Goal: Information Seeking & Learning: Learn about a topic

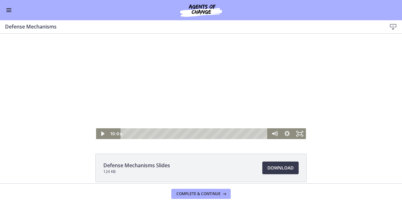
click at [202, 160] on li "Defense Mechanisms Slides 124 KB Download Opens in a new window" at bounding box center [200, 167] width 211 height 28
click at [97, 133] on icon "Play Video" at bounding box center [102, 133] width 13 height 11
click at [101, 135] on icon "Pause" at bounding box center [102, 133] width 3 height 4
click at [96, 132] on icon "Play Video" at bounding box center [102, 133] width 15 height 13
click at [103, 134] on icon "Pause" at bounding box center [102, 133] width 13 height 11
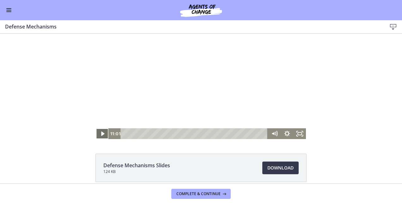
click at [99, 130] on icon "Play Video" at bounding box center [102, 133] width 13 height 11
click at [101, 135] on icon "Pause" at bounding box center [102, 133] width 3 height 4
click at [101, 133] on icon "Play Video" at bounding box center [102, 133] width 3 height 4
click at [98, 138] on icon "Pause" at bounding box center [102, 133] width 13 height 11
click at [101, 133] on icon "Play Video" at bounding box center [103, 133] width 4 height 5
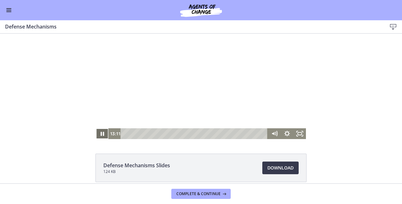
click at [97, 135] on icon "Pause" at bounding box center [102, 133] width 13 height 11
click at [97, 133] on icon "Play Video" at bounding box center [102, 133] width 15 height 13
click at [101, 130] on icon "Pause" at bounding box center [102, 133] width 15 height 13
click at [97, 136] on icon "Play Video" at bounding box center [102, 133] width 13 height 11
click at [100, 132] on icon "Pause" at bounding box center [102, 133] width 13 height 11
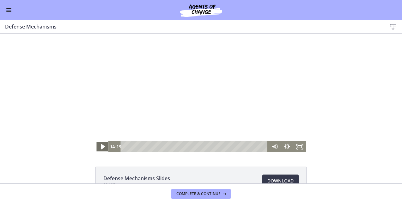
click at [95, 146] on icon "Play Video" at bounding box center [102, 146] width 15 height 13
click at [97, 144] on icon "Pause" at bounding box center [102, 146] width 15 height 13
